Goal: Task Accomplishment & Management: Complete application form

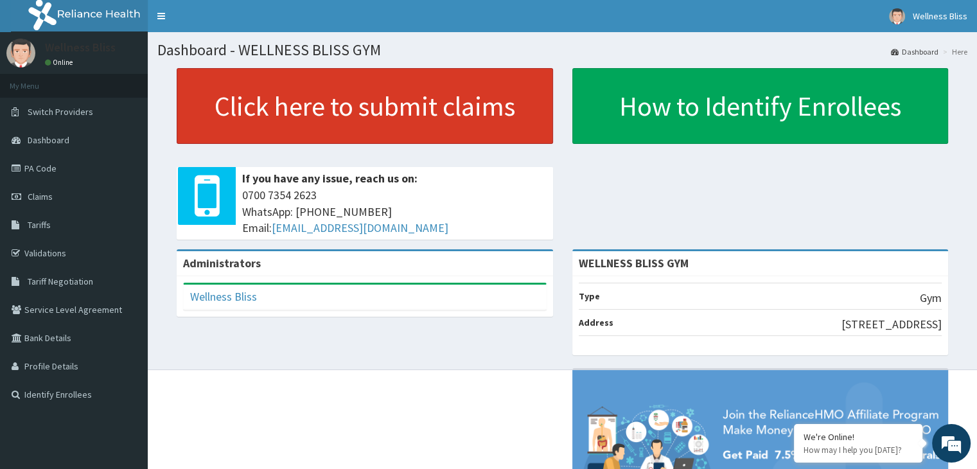
click at [271, 103] on link "Click here to submit claims" at bounding box center [365, 106] width 377 height 76
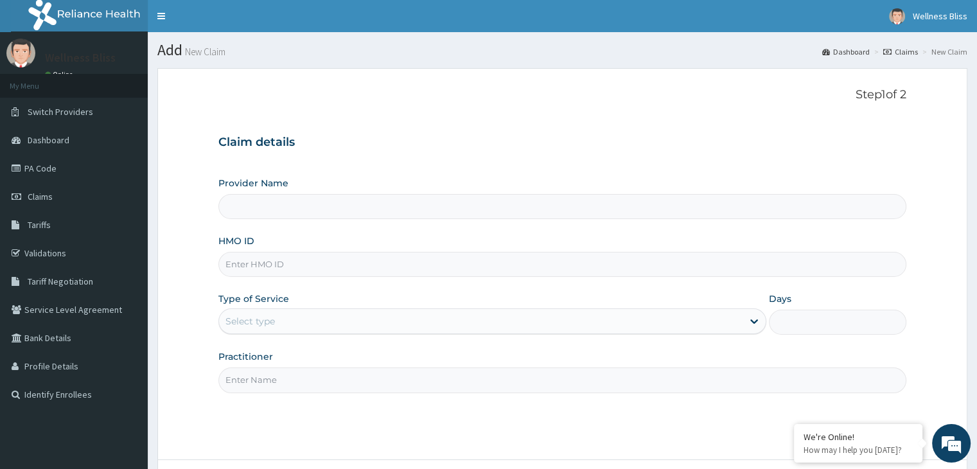
type input "WELLNESS BLISS GYM"
type input "1"
